Goal: Task Accomplishment & Management: Complete application form

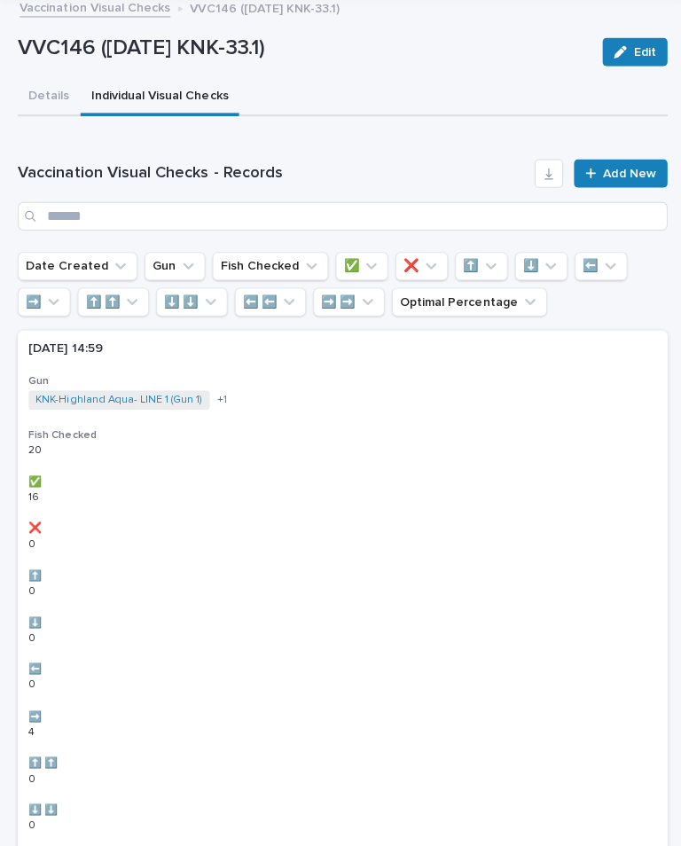
scroll to position [51, 0]
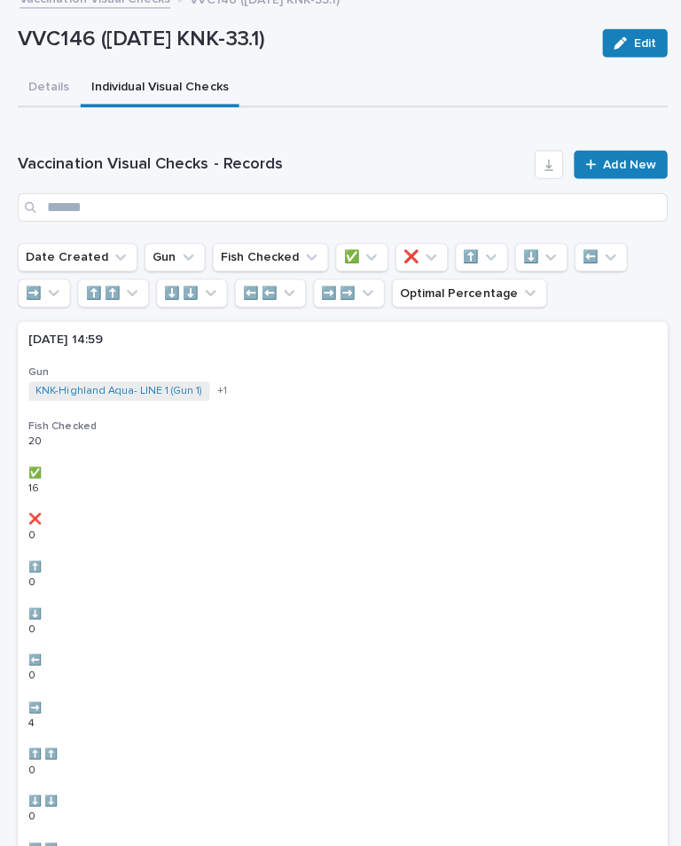
click at [622, 173] on link "Add New" at bounding box center [616, 163] width 93 height 28
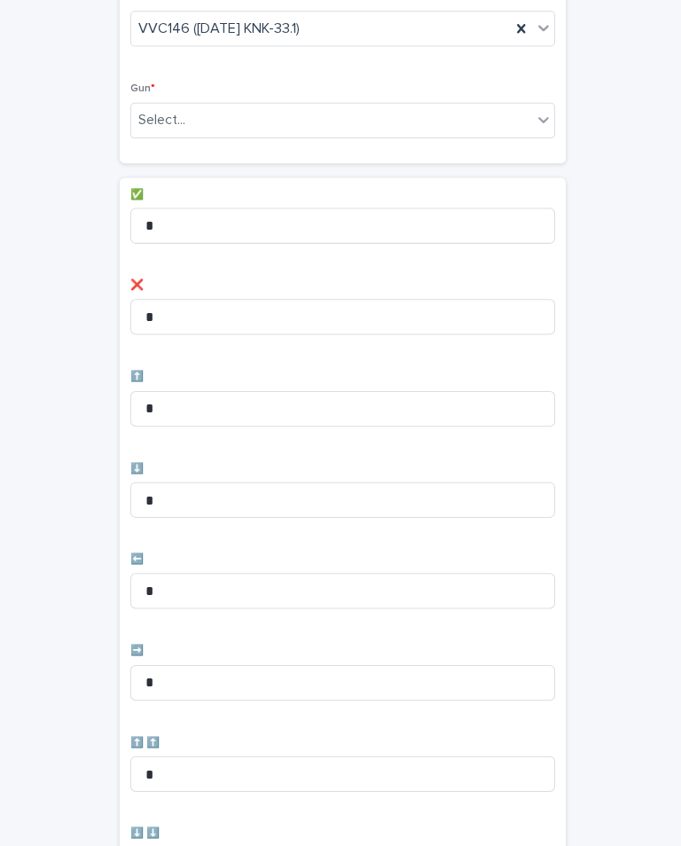
scroll to position [156, 0]
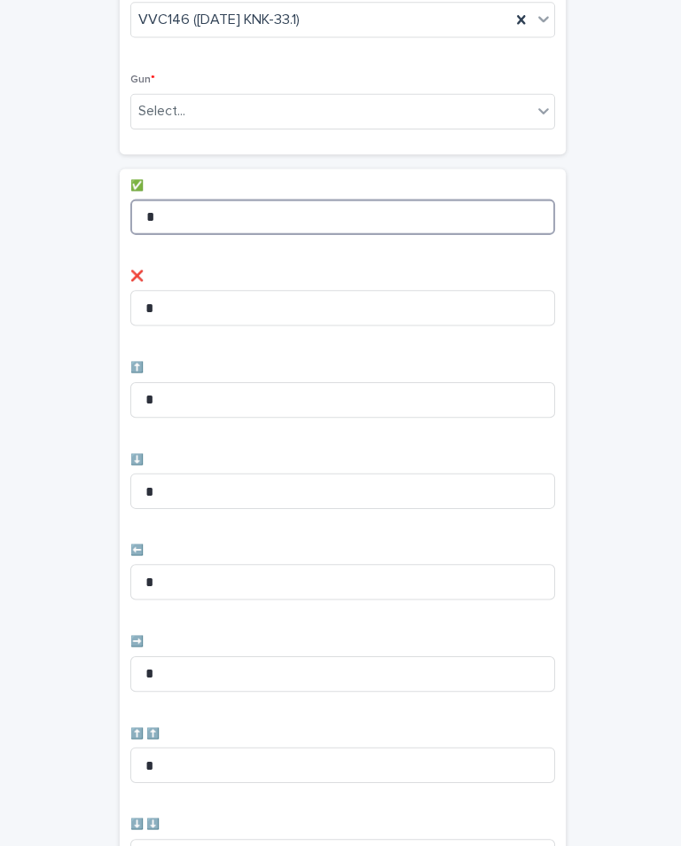
click at [215, 221] on input "*" at bounding box center [340, 215] width 422 height 35
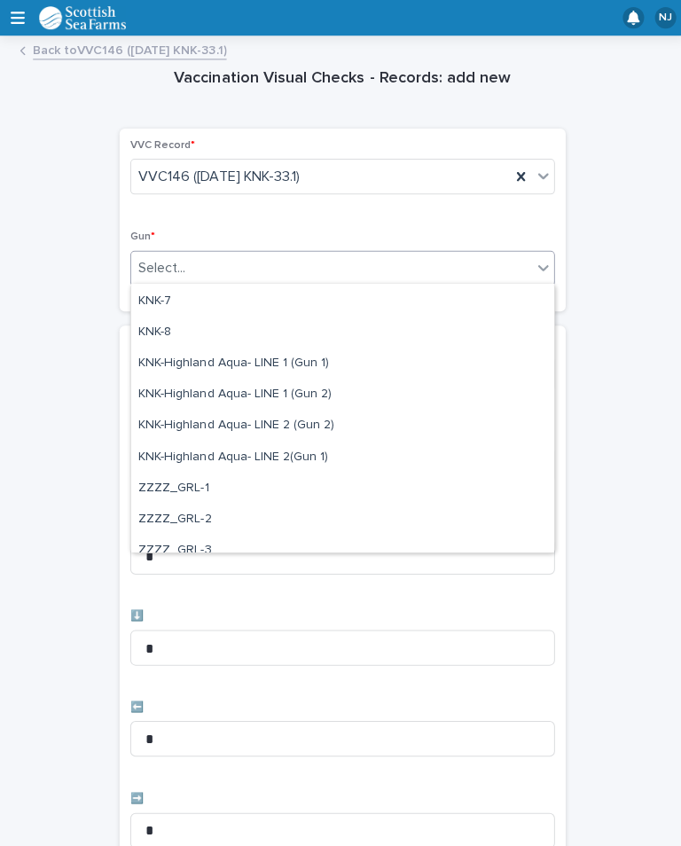
scroll to position [499, 0]
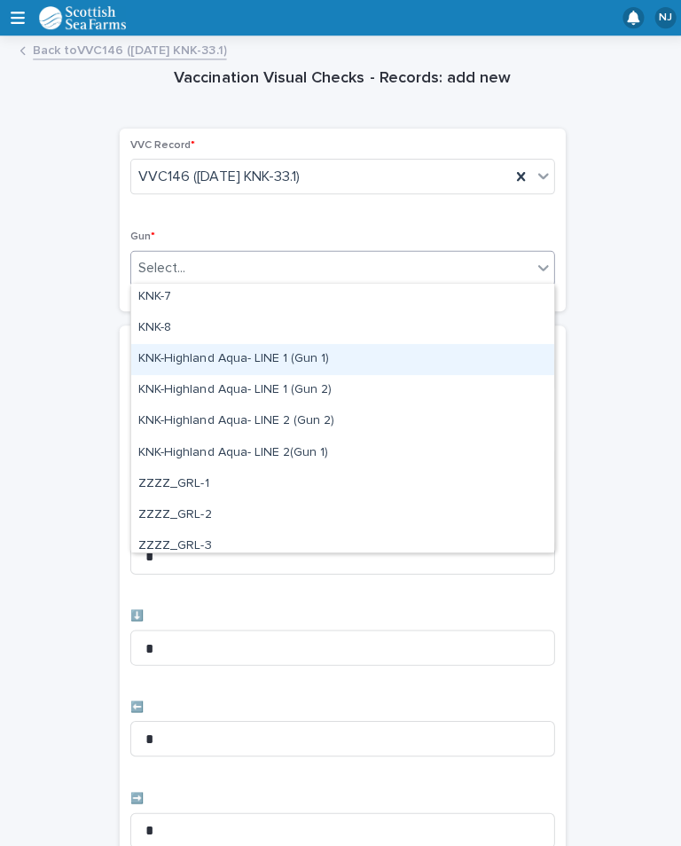
click at [306, 357] on div "KNK-Highland Aqua- LINE 1 (Gun 1)" at bounding box center [340, 357] width 420 height 31
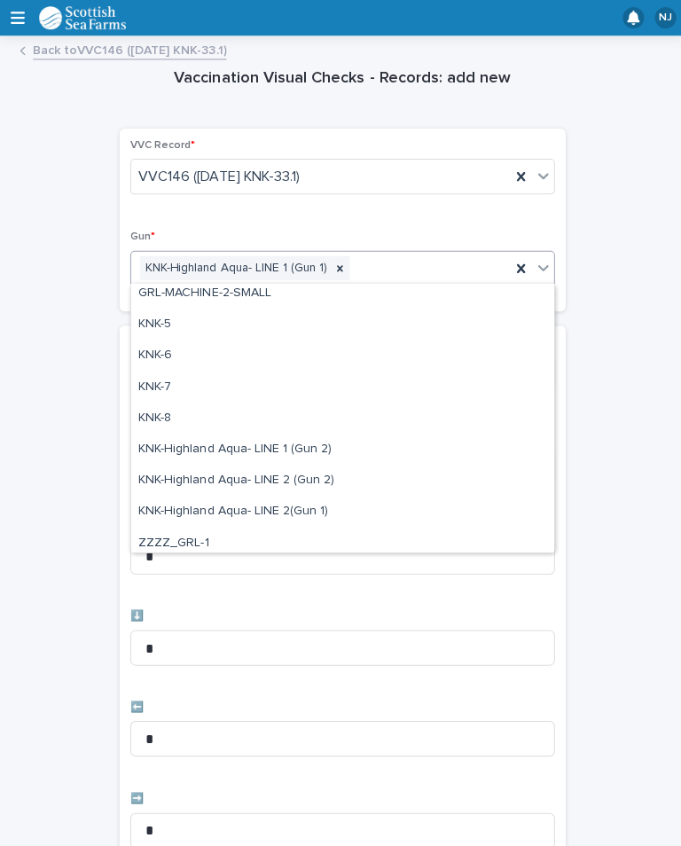
scroll to position [444, 0]
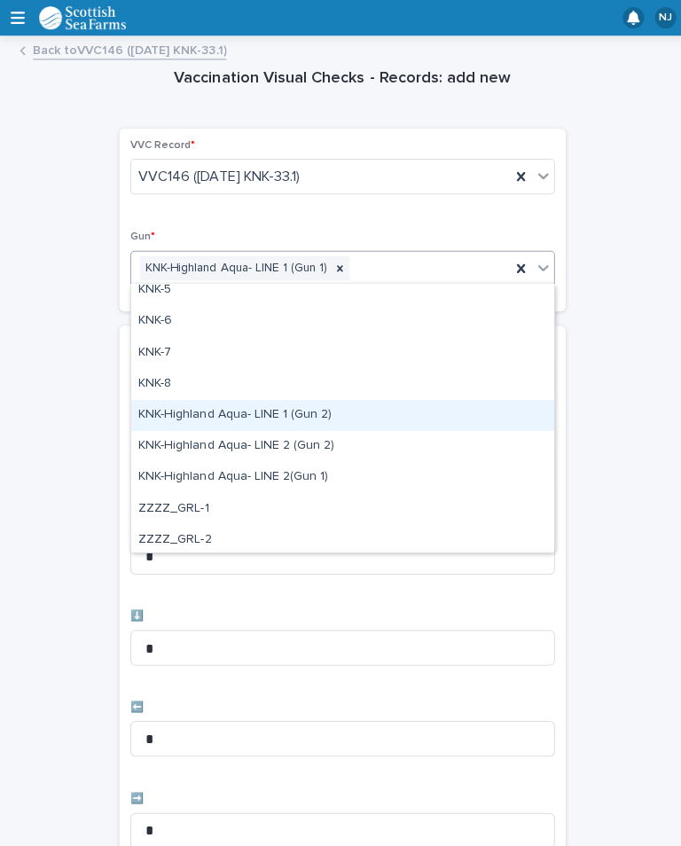
click at [331, 407] on div "KNK-Highland Aqua- LINE 1 (Gun 2)" at bounding box center [340, 412] width 420 height 31
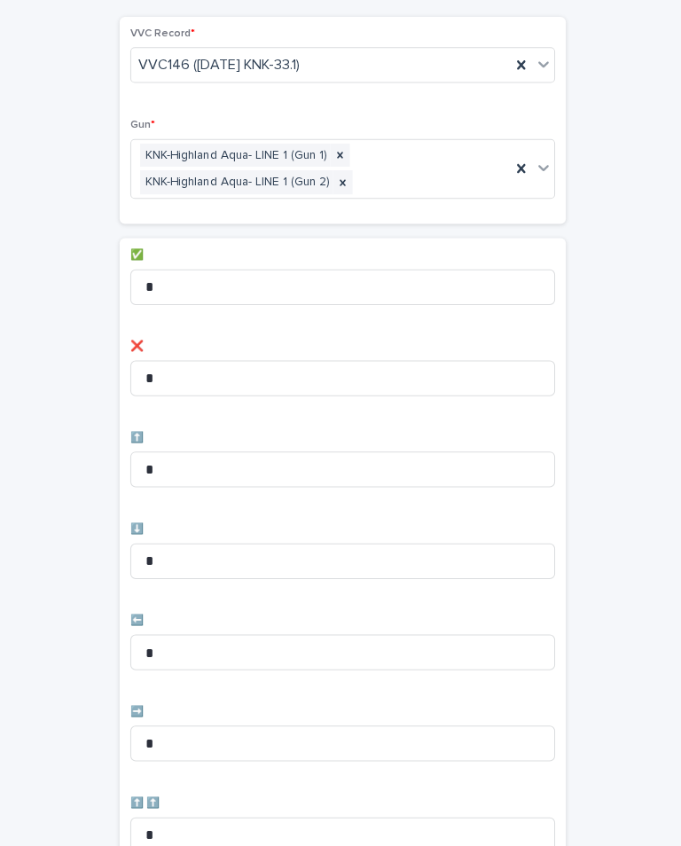
scroll to position [119, 0]
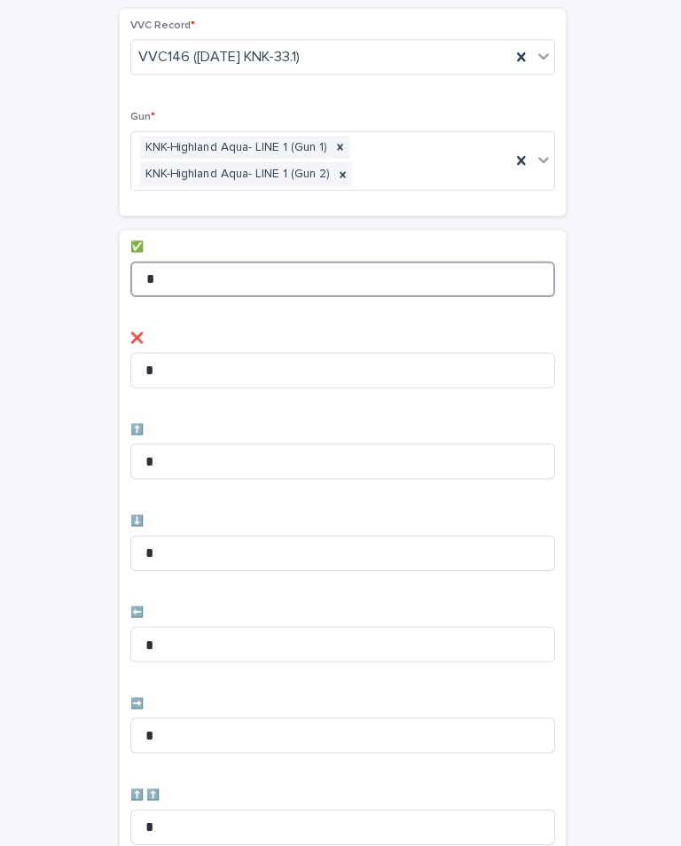
click at [291, 270] on input "*" at bounding box center [340, 277] width 422 height 35
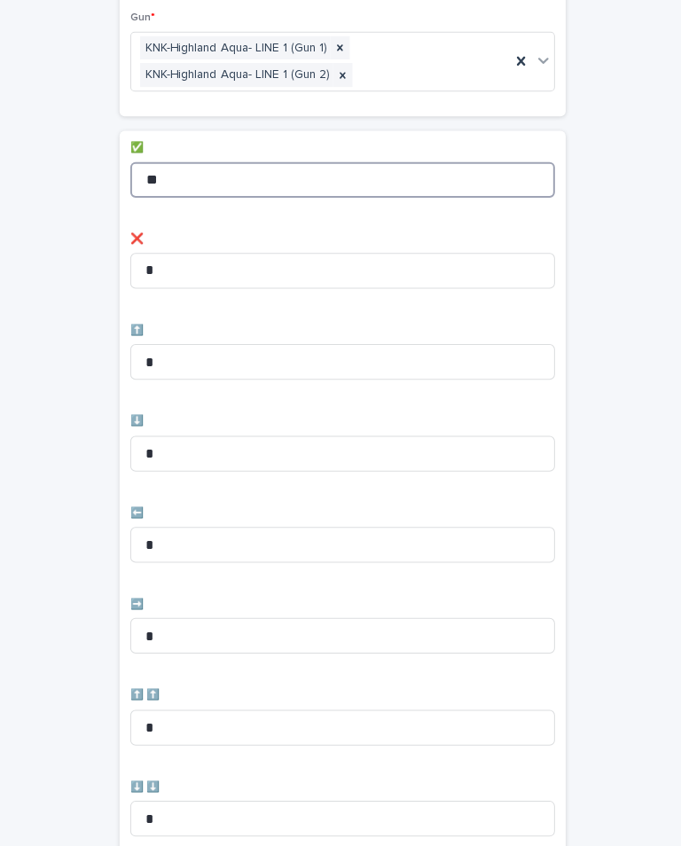
scroll to position [341, 0]
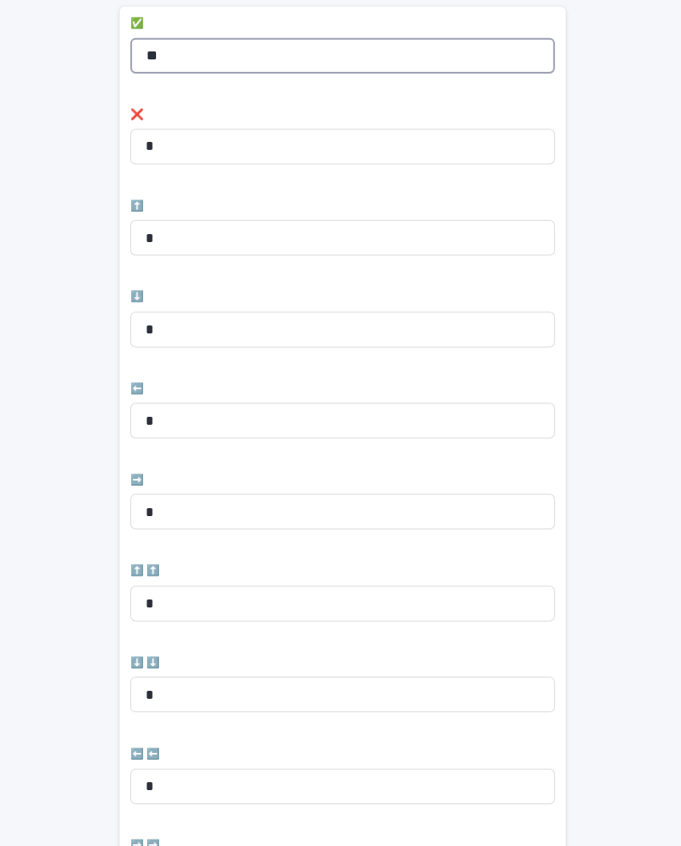
type input "**"
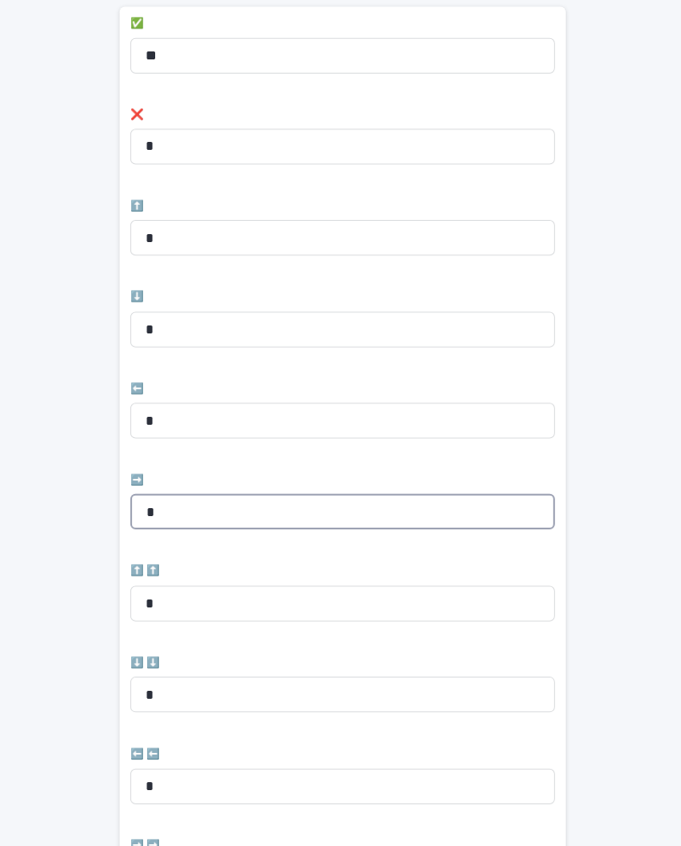
click at [240, 503] on input "*" at bounding box center [340, 507] width 422 height 35
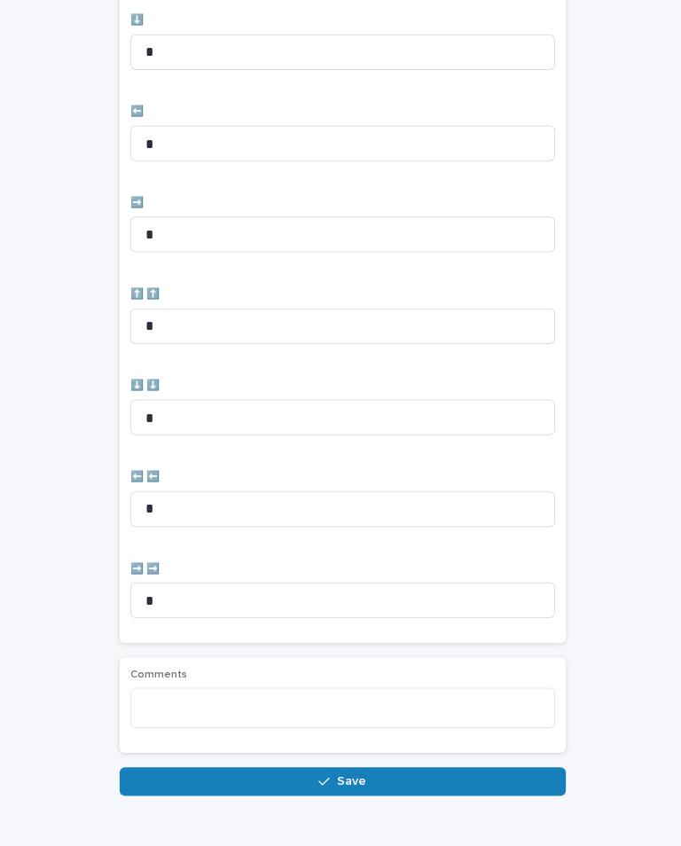
scroll to position [615, 0]
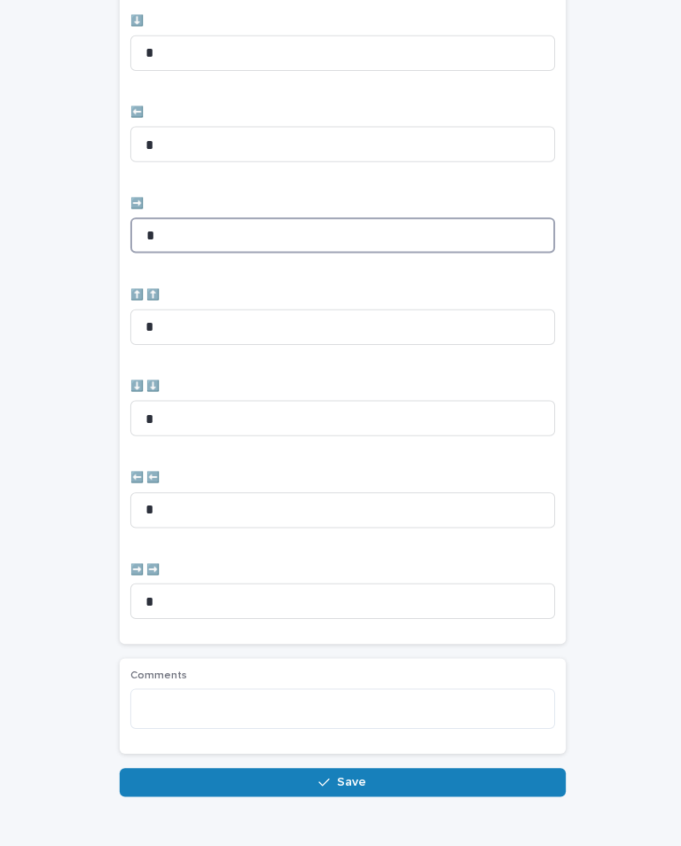
type input "*"
click at [325, 763] on button "Save" at bounding box center [340, 777] width 443 height 28
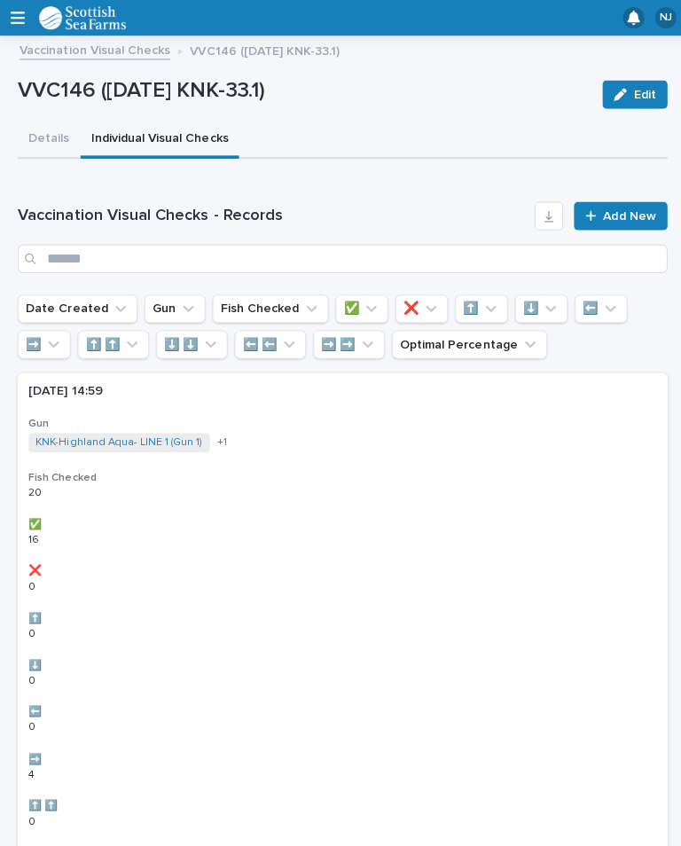
click at [629, 223] on link "Add New" at bounding box center [616, 214] width 93 height 28
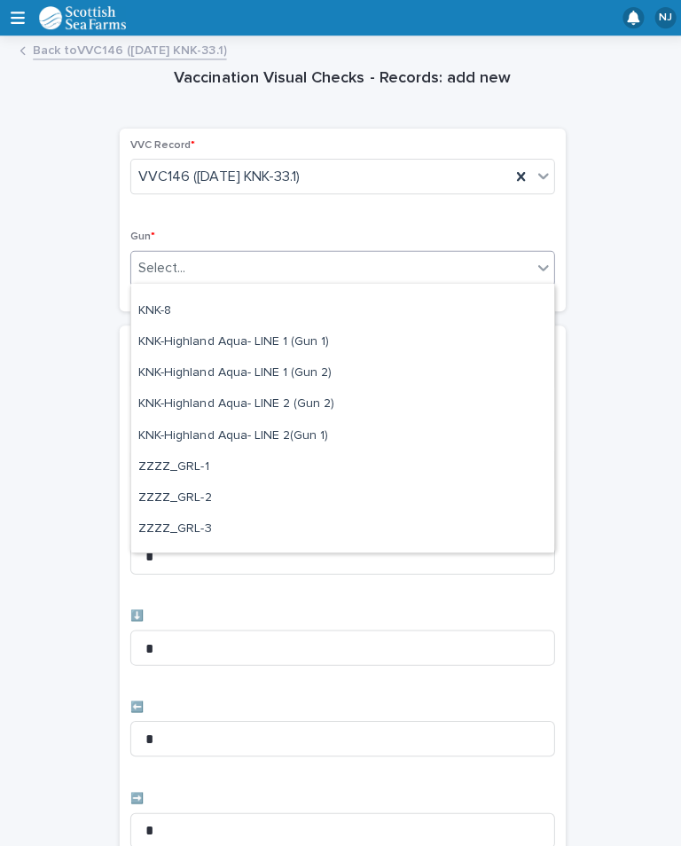
scroll to position [511, 0]
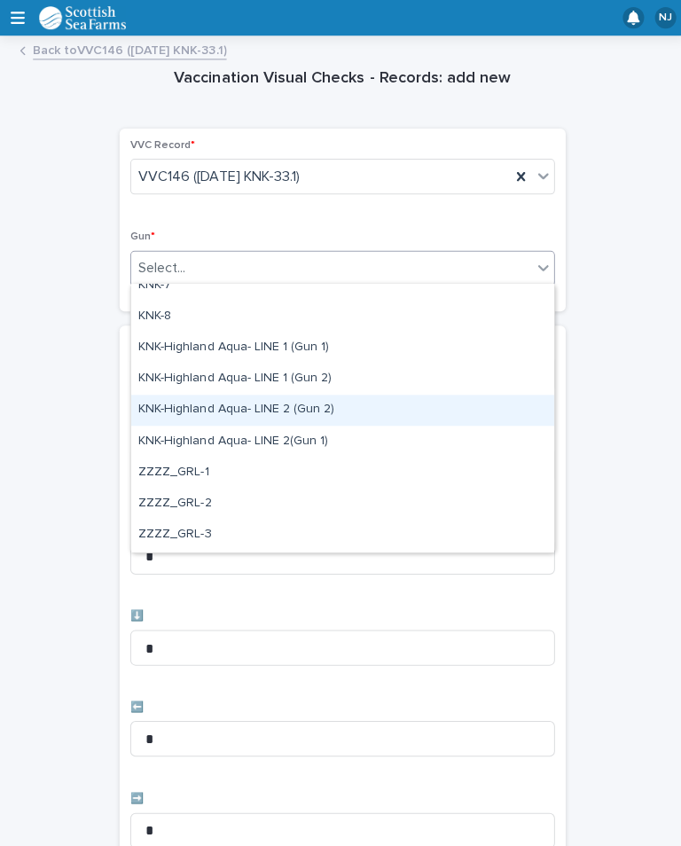
click at [287, 418] on div "KNK-Highland Aqua- LINE 2 (Gun 2)" at bounding box center [340, 408] width 420 height 31
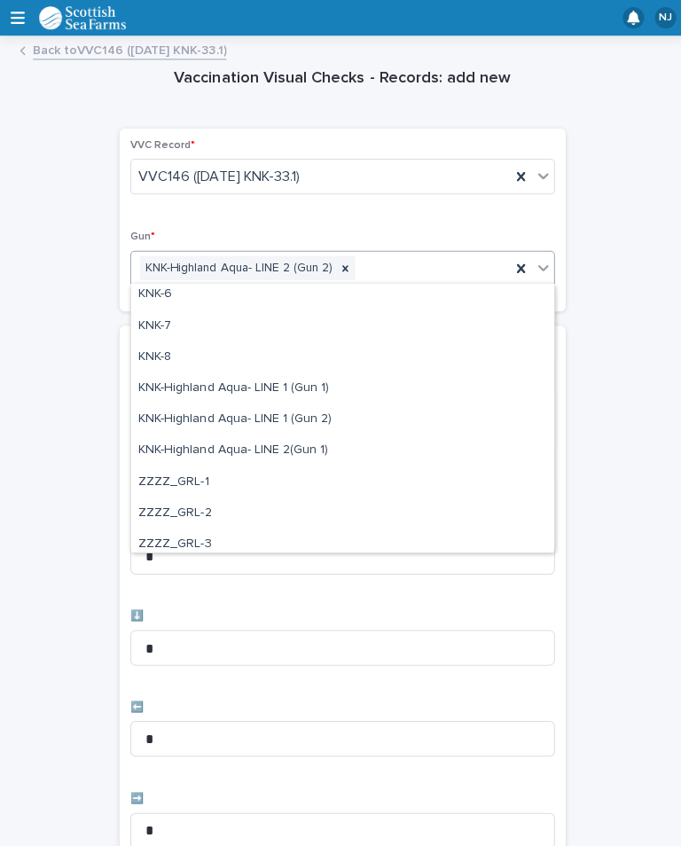
scroll to position [470, 0]
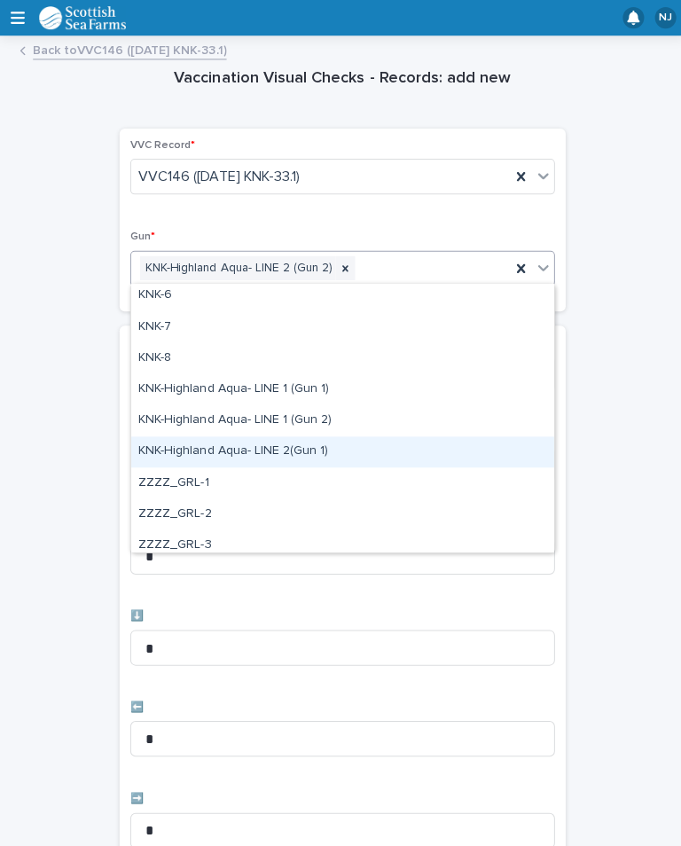
click at [298, 445] on div "KNK-Highland Aqua- LINE 2(Gun 1)" at bounding box center [340, 448] width 420 height 31
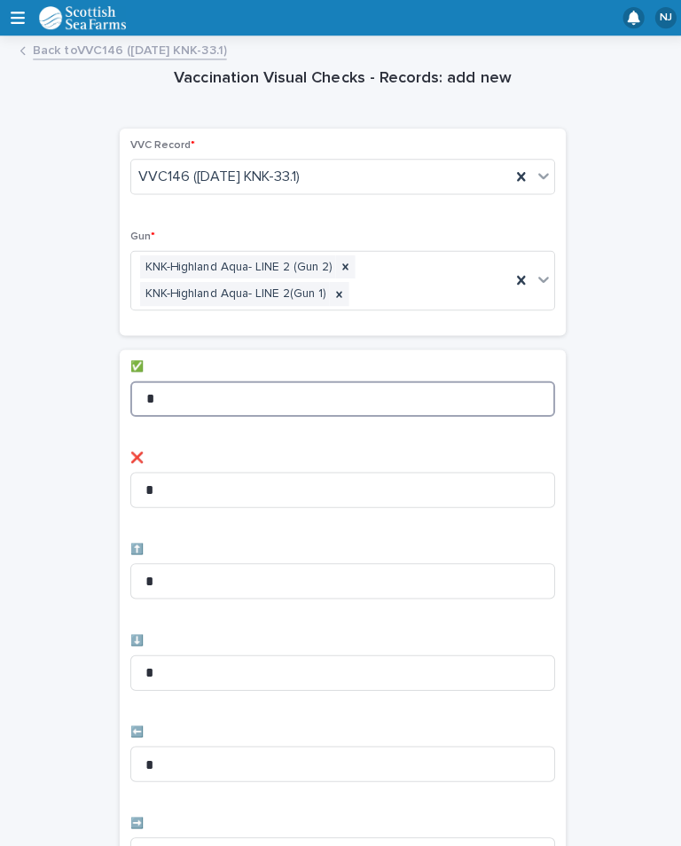
click at [301, 382] on input "*" at bounding box center [340, 396] width 422 height 35
click at [327, 383] on input "*" at bounding box center [340, 396] width 422 height 35
click at [437, 386] on input "*" at bounding box center [340, 396] width 422 height 35
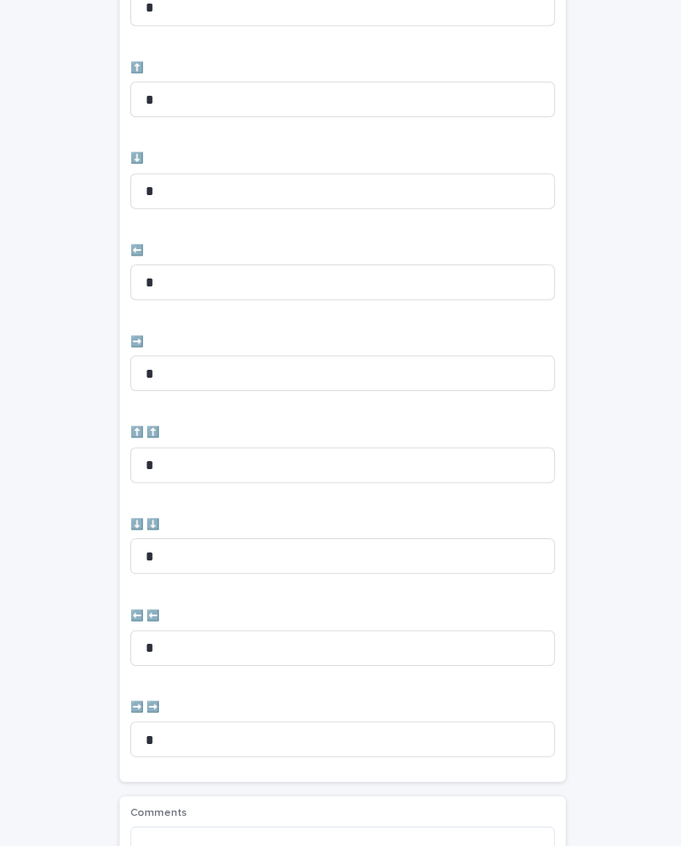
scroll to position [504, 0]
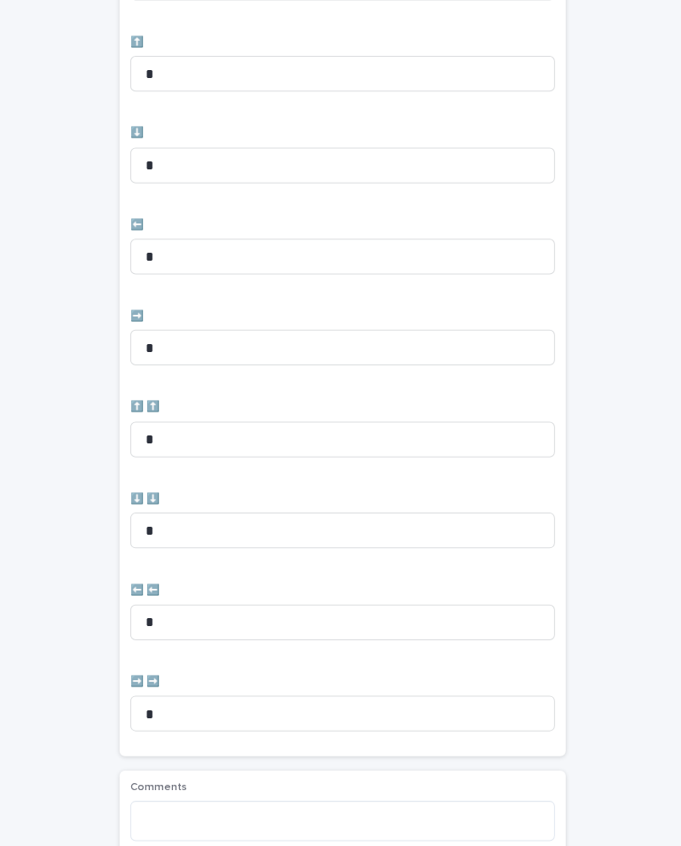
type input "**"
click at [227, 247] on input "*" at bounding box center [340, 255] width 422 height 35
type input "*"
click at [205, 334] on input "*" at bounding box center [340, 345] width 422 height 35
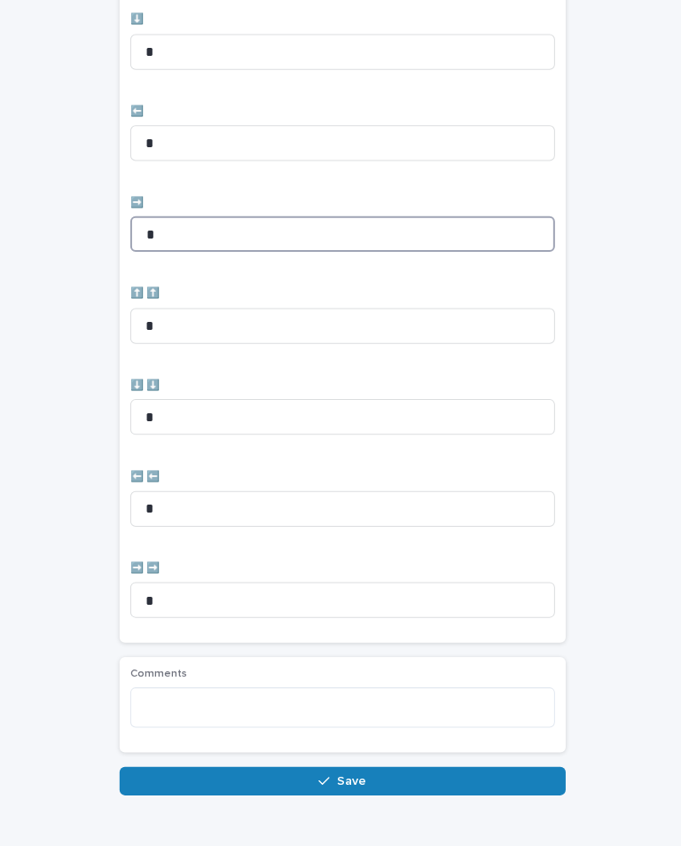
scroll to position [615, 0]
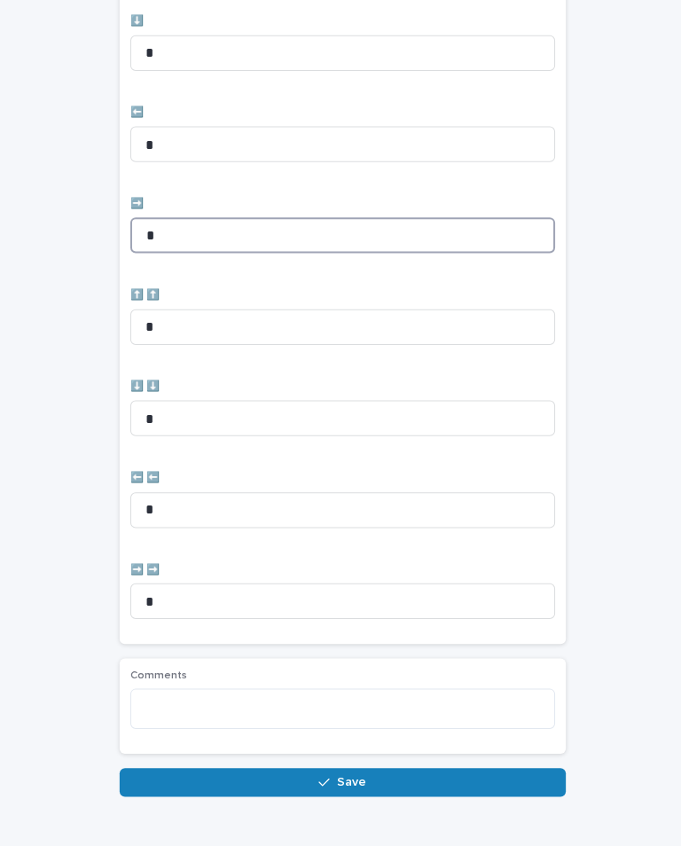
type input "*"
click at [410, 763] on button "Save" at bounding box center [340, 777] width 443 height 28
